Goal: Register for event/course

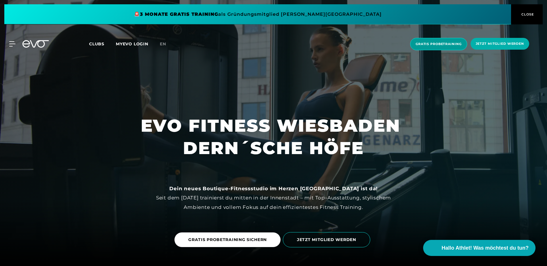
click at [441, 39] on span "Gratis Probetraining" at bounding box center [438, 44] width 57 height 12
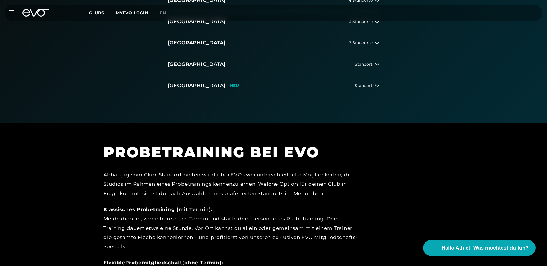
scroll to position [59, 0]
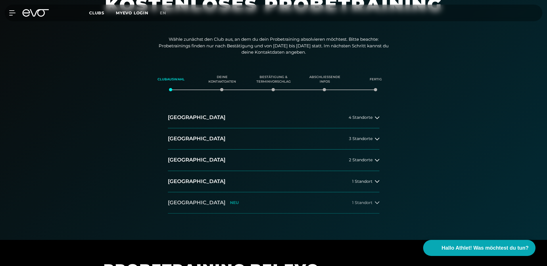
click at [189, 200] on h2 "[GEOGRAPHIC_DATA]" at bounding box center [196, 202] width 57 height 7
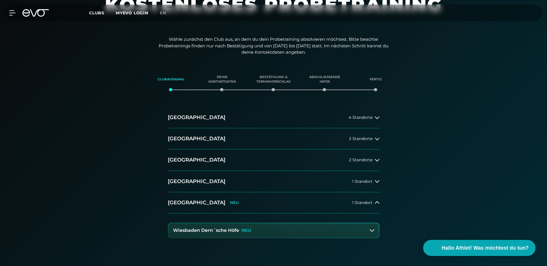
click at [253, 231] on button "Wiesbaden Dern´sche Höfe NEU" at bounding box center [273, 230] width 210 height 14
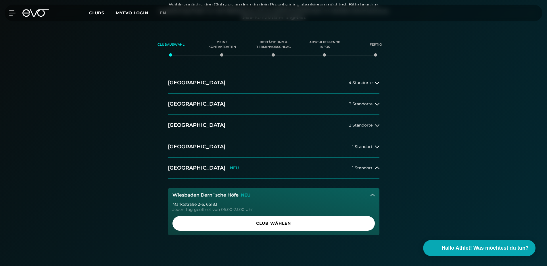
scroll to position [117, 0]
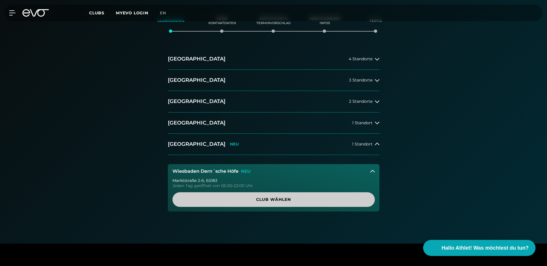
click at [271, 197] on span "Club wählen" at bounding box center [273, 200] width 175 height 6
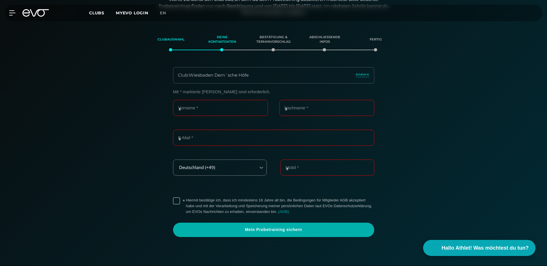
scroll to position [0, 0]
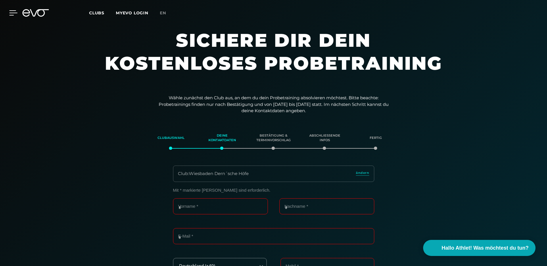
click at [9, 13] on div at bounding box center [8, 12] width 17 height 5
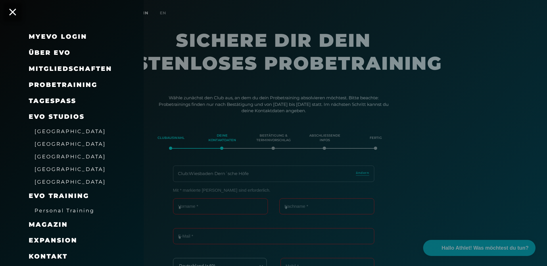
click at [59, 208] on span "Personal Training" at bounding box center [64, 211] width 60 height 6
